Goal: Transaction & Acquisition: Purchase product/service

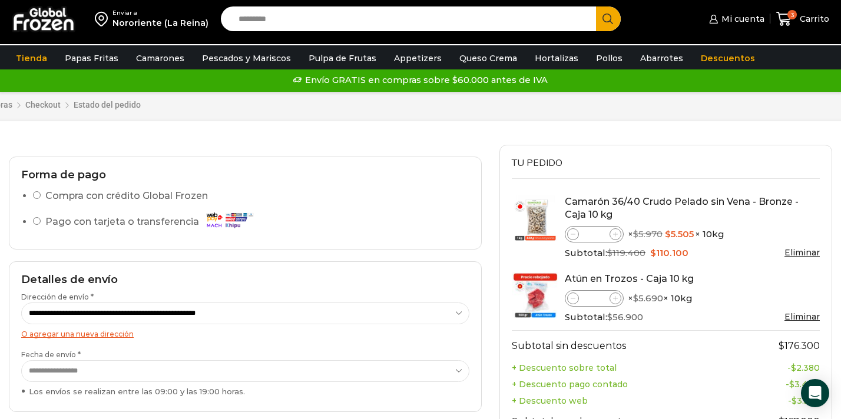
select select "*"
click at [798, 253] on link "Eliminar" at bounding box center [802, 252] width 35 height 11
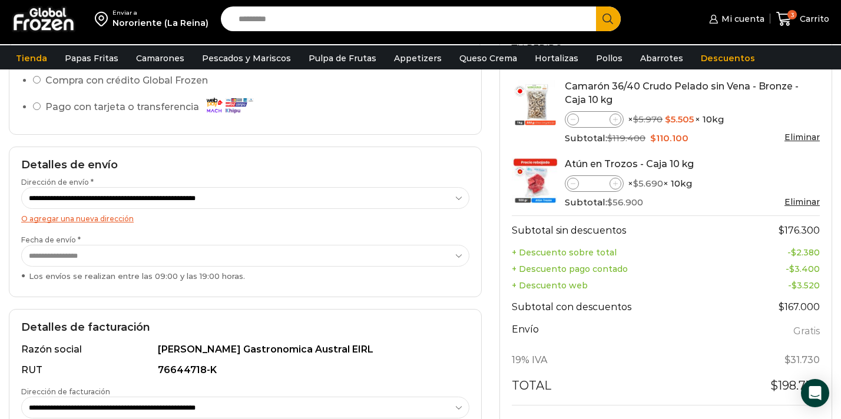
scroll to position [109, 0]
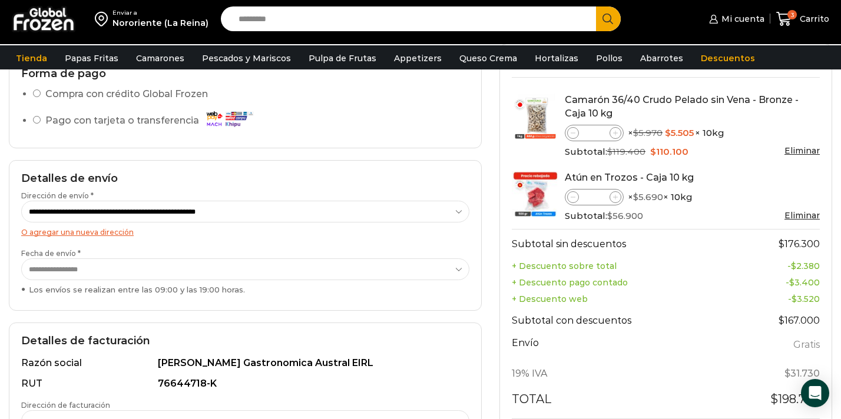
click at [573, 135] on icon at bounding box center [573, 133] width 5 height 5
type input "*"
click at [573, 135] on icon at bounding box center [573, 133] width 5 height 5
click at [795, 151] on link "Eliminar" at bounding box center [802, 151] width 35 height 11
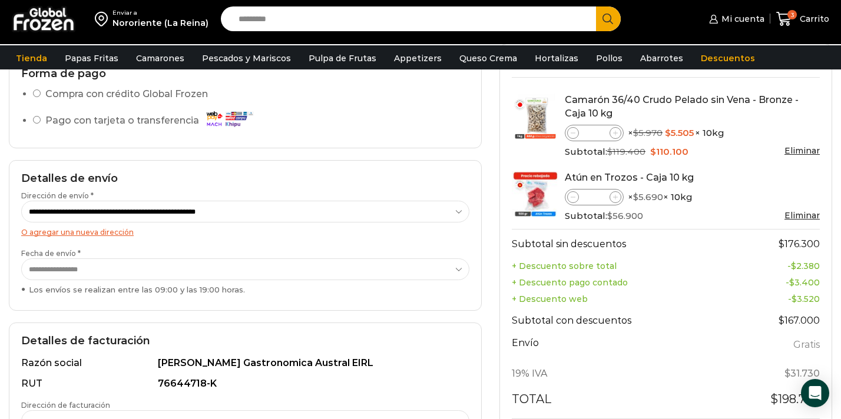
click at [776, 17] on div "Mi cuenta Mi cuenta Mi perfil Pedidos Descargas Estado de Cuenta Coupons Direcc…" at bounding box center [734, 19] width 197 height 28
click at [781, 17] on icon at bounding box center [783, 19] width 15 height 14
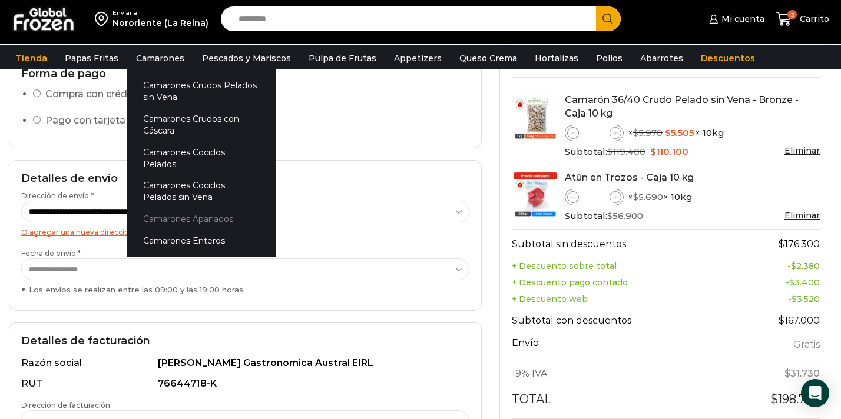
click at [180, 209] on link "Camarones Apanados" at bounding box center [201, 220] width 148 height 22
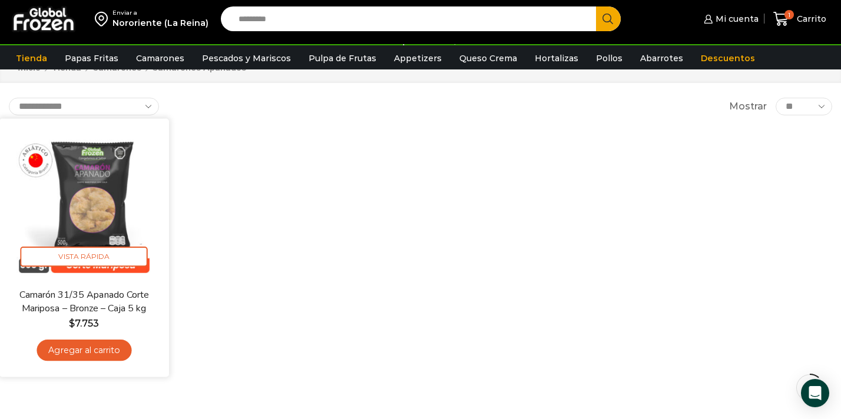
scroll to position [47, 0]
click at [111, 308] on link "Camarón 31/35 Apanado Corte Mariposa – Bronze – Caja 5 kg" at bounding box center [84, 301] width 137 height 28
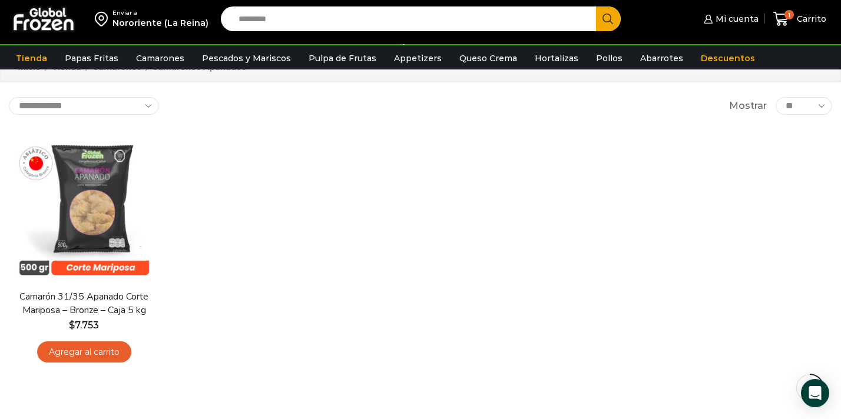
scroll to position [73, 0]
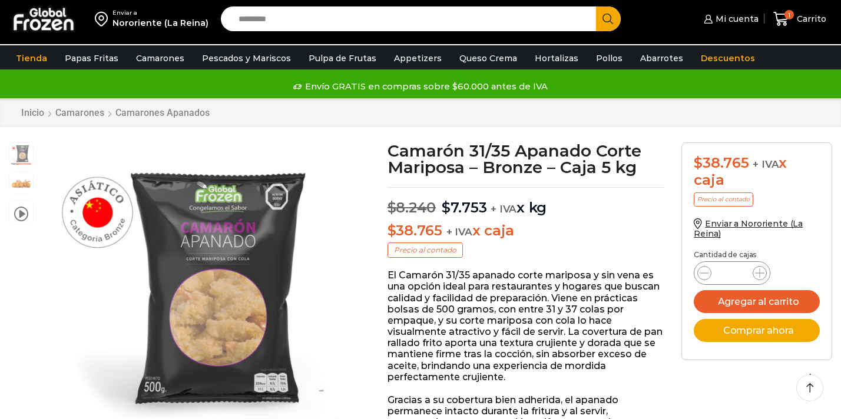
scroll to position [45, 0]
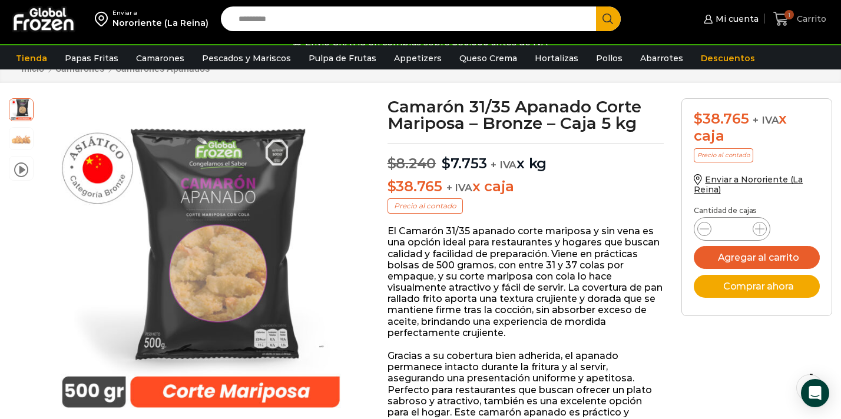
click at [796, 28] on link "1 Carrito" at bounding box center [800, 19] width 59 height 28
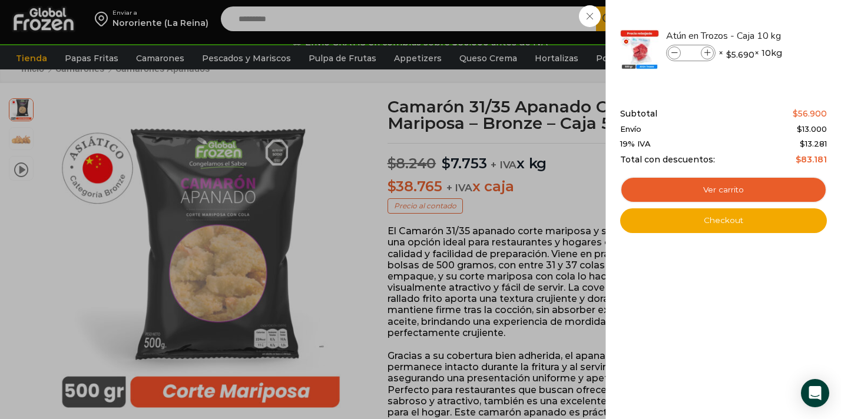
click at [771, 33] on div "1 Carrito 1 1 Shopping Cart * $" at bounding box center [800, 19] width 59 height 28
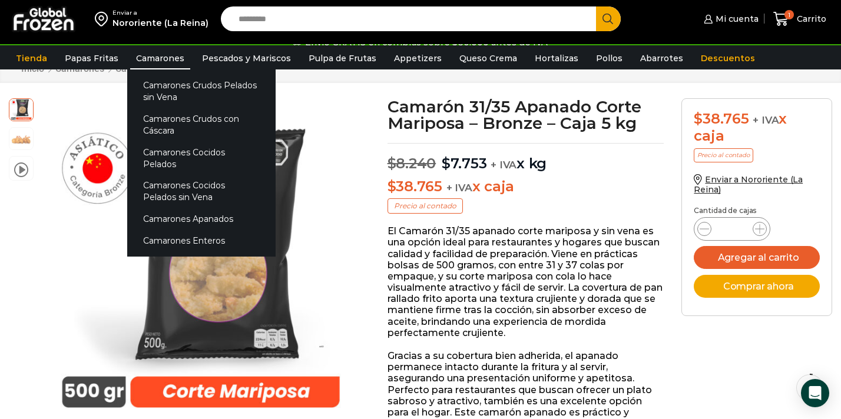
click at [164, 58] on link "Camarones" at bounding box center [160, 58] width 60 height 22
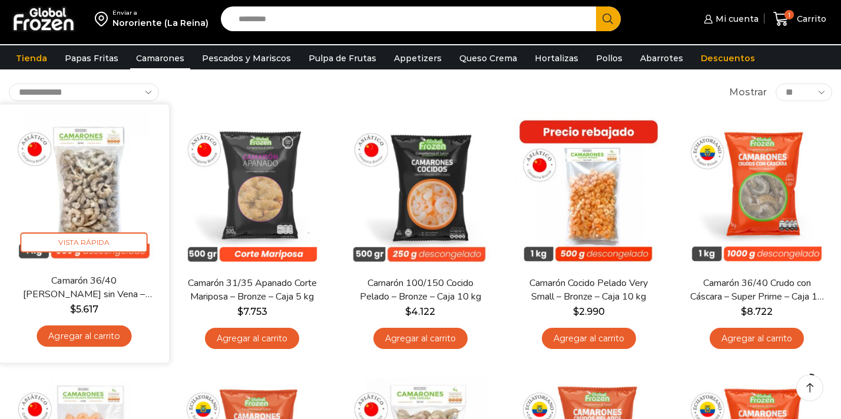
scroll to position [70, 0]
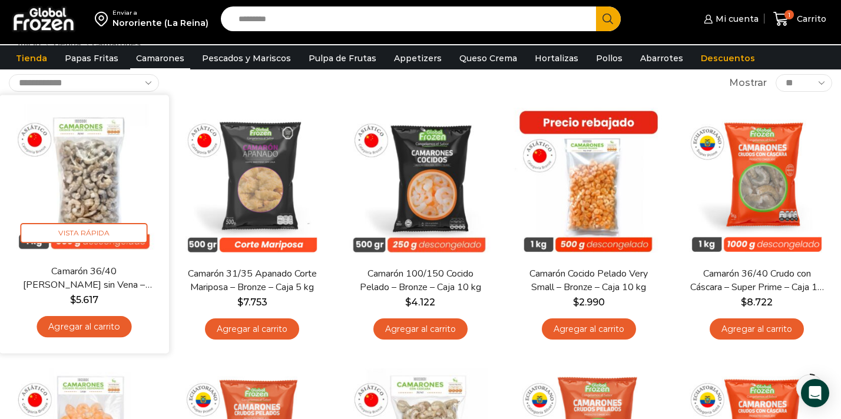
click at [85, 329] on link "Agregar al carrito" at bounding box center [84, 327] width 95 height 22
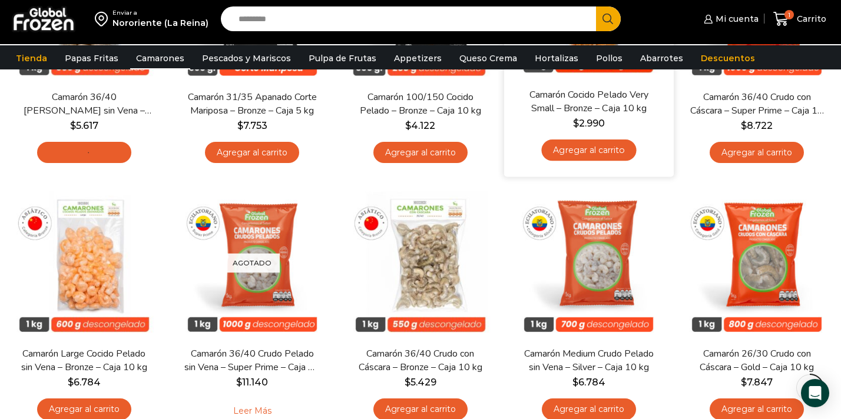
scroll to position [248, 0]
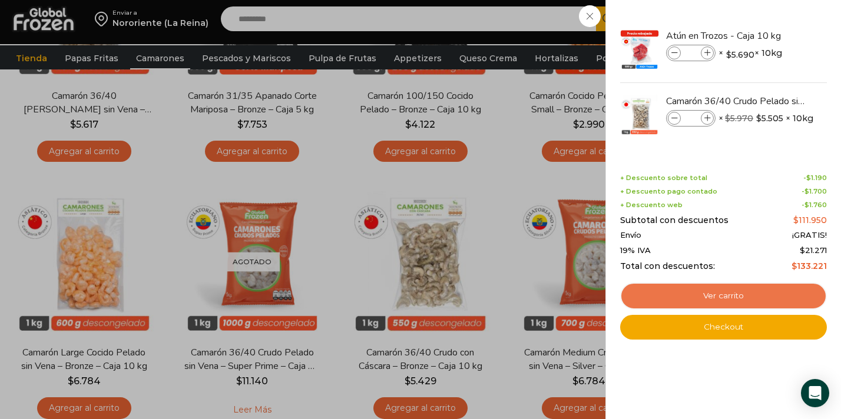
click at [746, 294] on link "Ver carrito" at bounding box center [723, 296] width 207 height 27
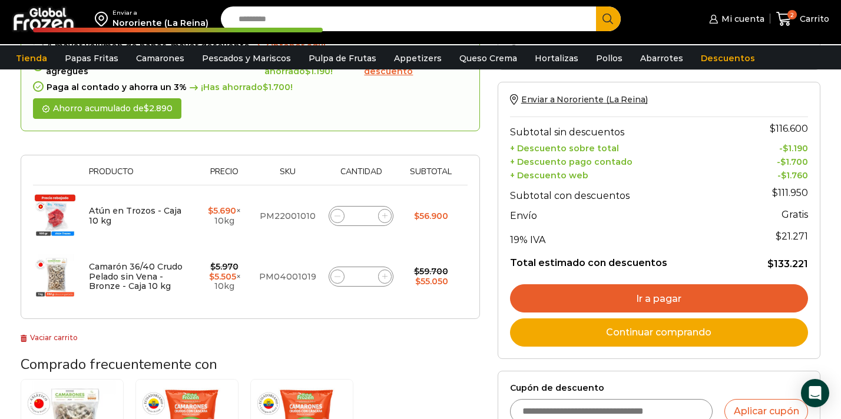
scroll to position [128, 0]
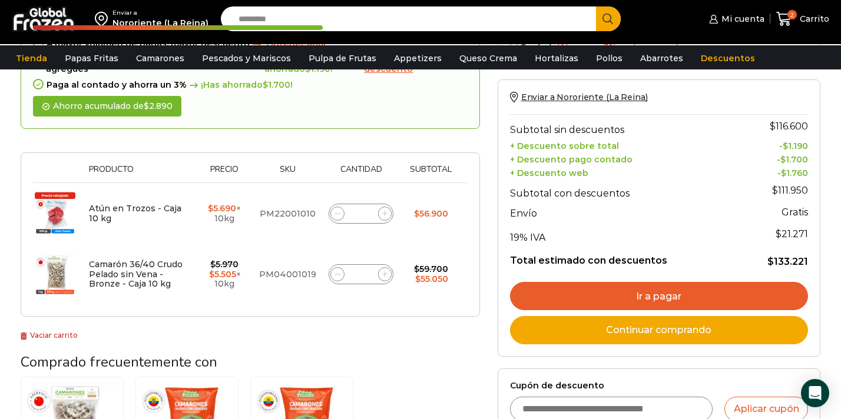
click at [673, 300] on link "Ir a pagar" at bounding box center [659, 296] width 298 height 28
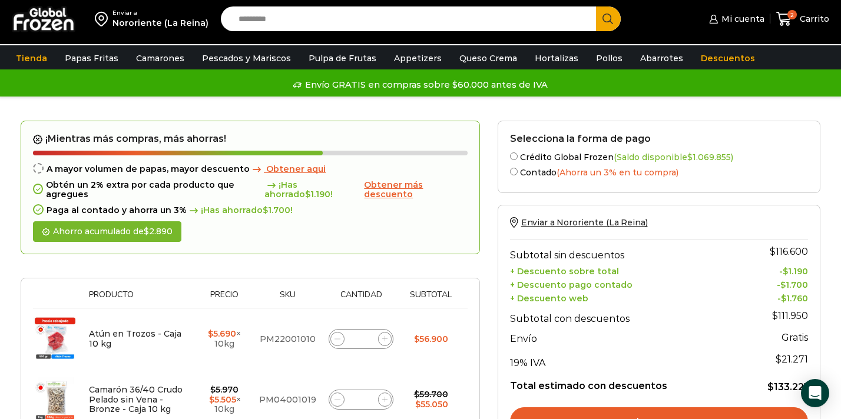
scroll to position [2, 0]
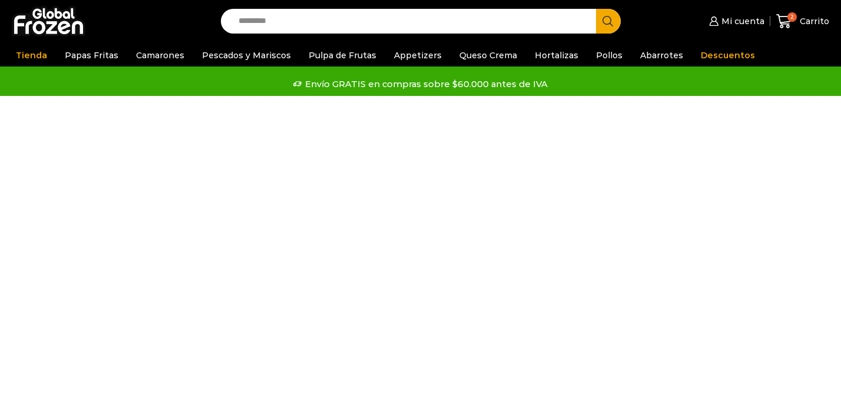
select select "*"
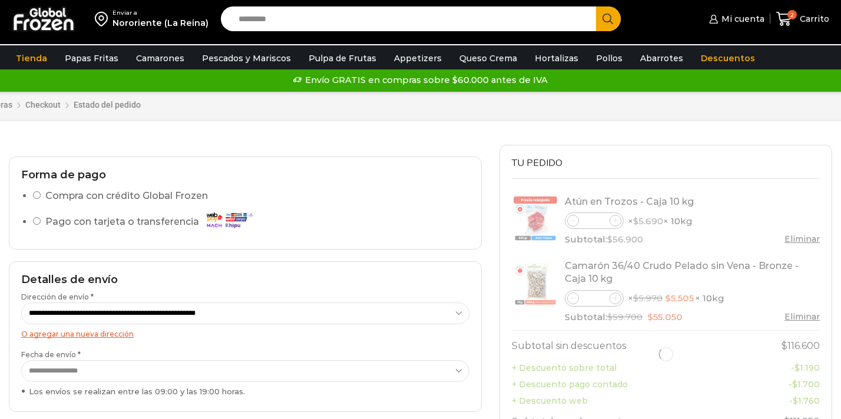
click at [421, 373] on select "**********" at bounding box center [245, 372] width 448 height 22
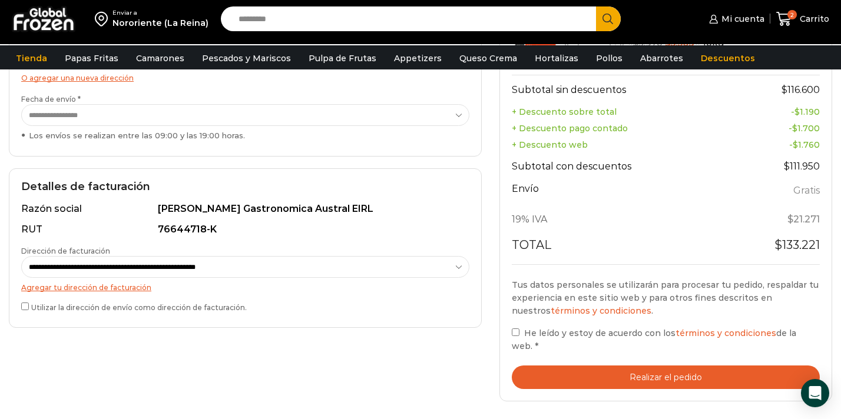
scroll to position [247, 0]
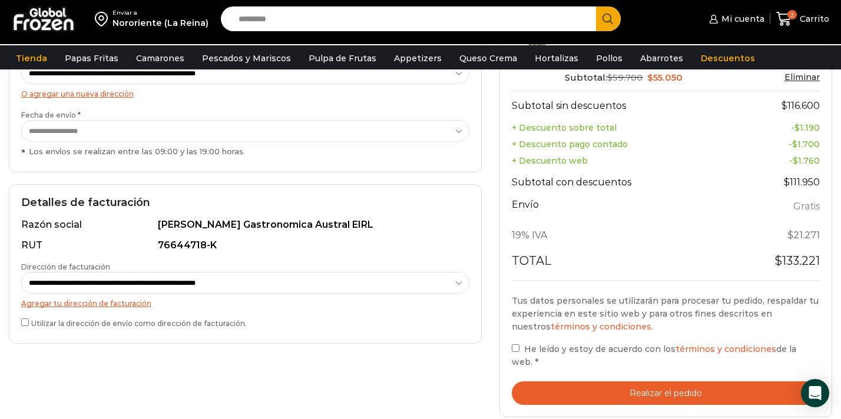
click at [514, 355] on label "He leído y estoy de acuerdo con los términos y condiciones de la web. *" at bounding box center [666, 355] width 308 height 27
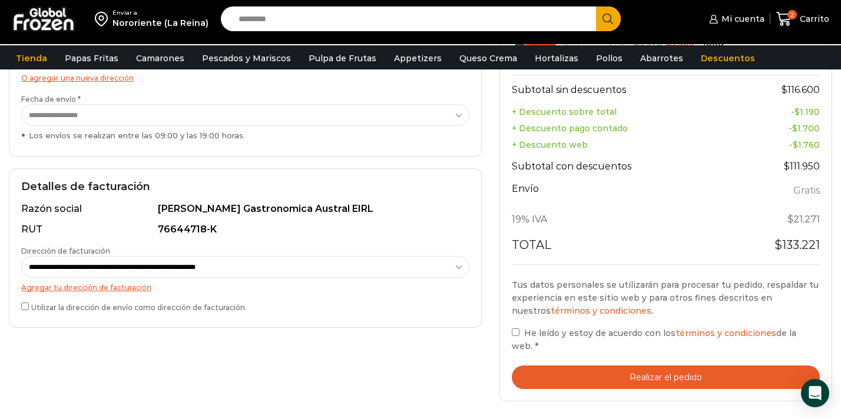
scroll to position [353, 0]
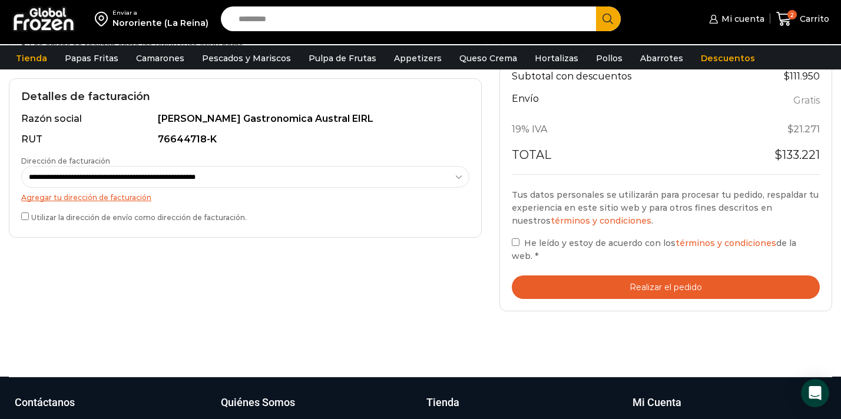
click at [647, 286] on button "Realizar el pedido" at bounding box center [666, 288] width 308 height 24
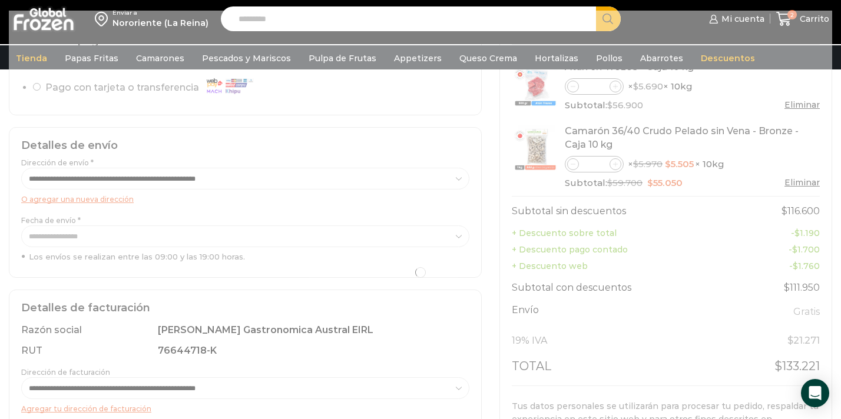
scroll to position [140, 0]
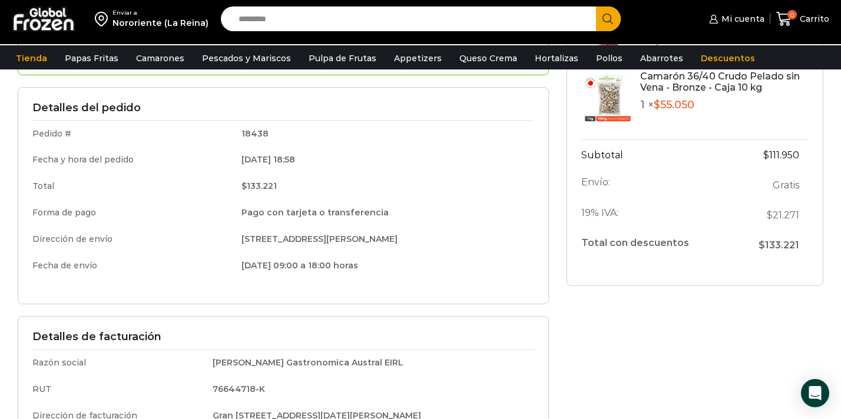
scroll to position [335, 0]
